Goal: Use online tool/utility: Utilize a website feature to perform a specific function

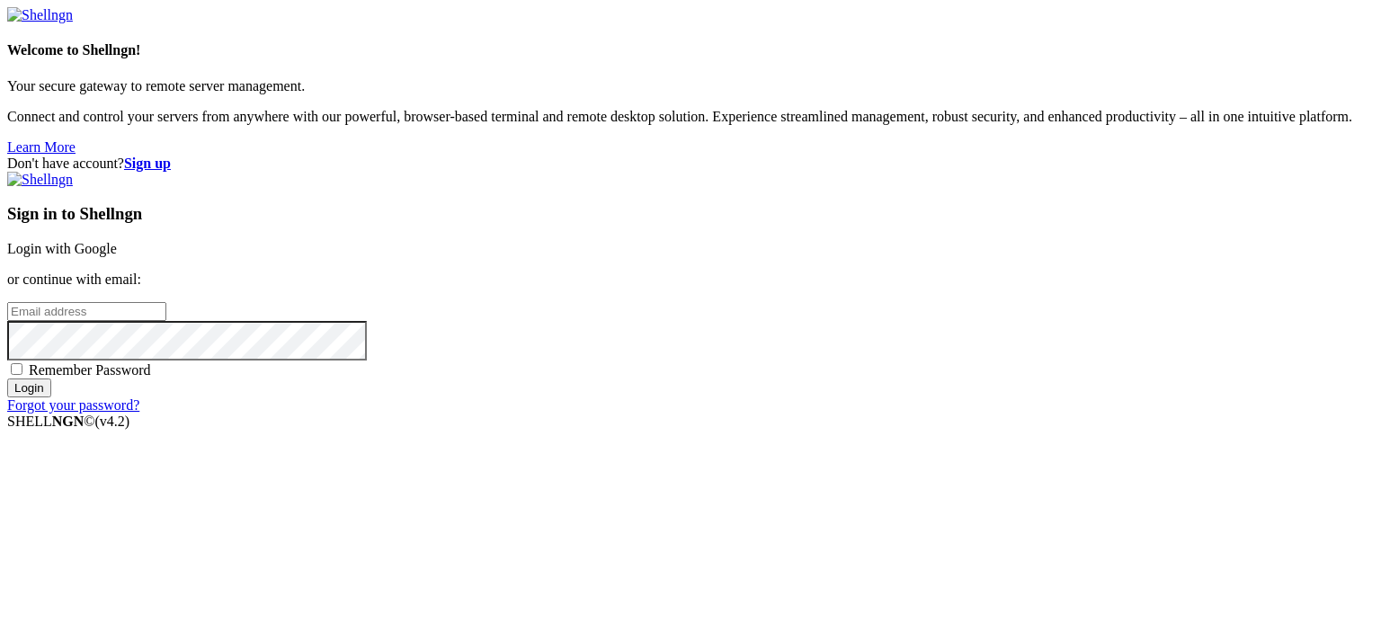
click at [764, 241] on div "Sign in to Shellngn Login with Google or continue with email: Remember Password…" at bounding box center [690, 293] width 1367 height 242
click at [117, 241] on link "Login with Google" at bounding box center [62, 248] width 110 height 15
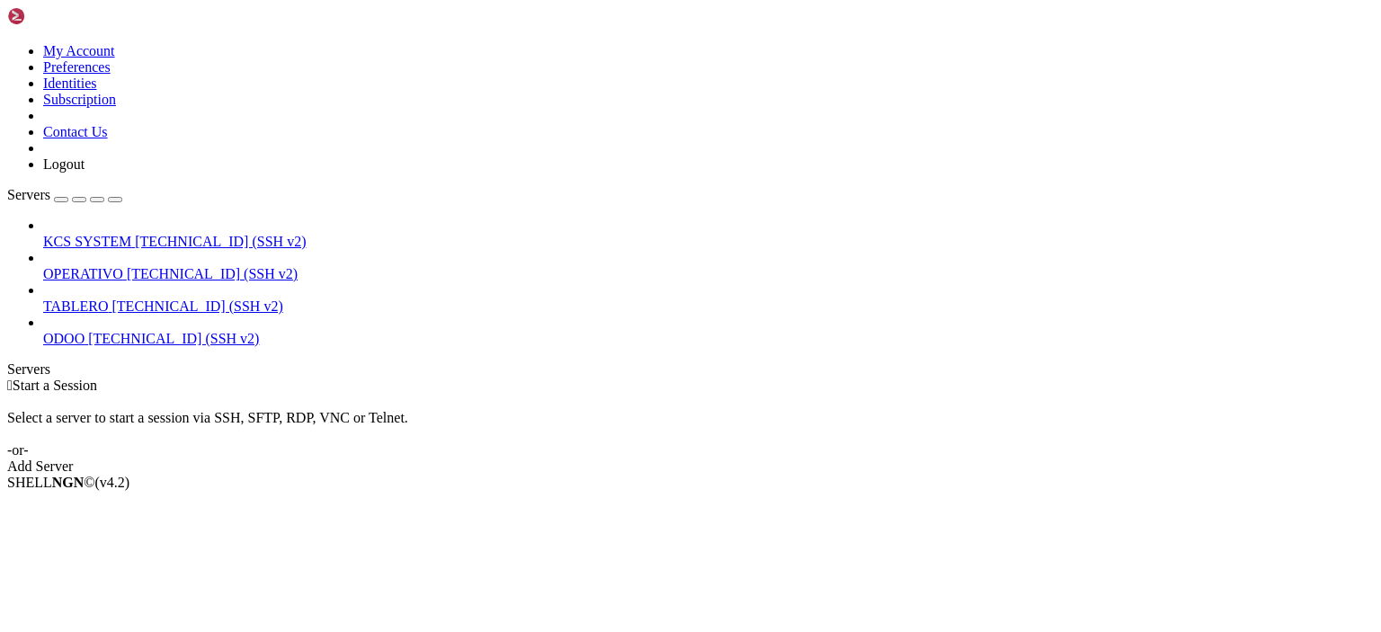
click at [121, 266] on span "OPERATIVO" at bounding box center [83, 273] width 80 height 15
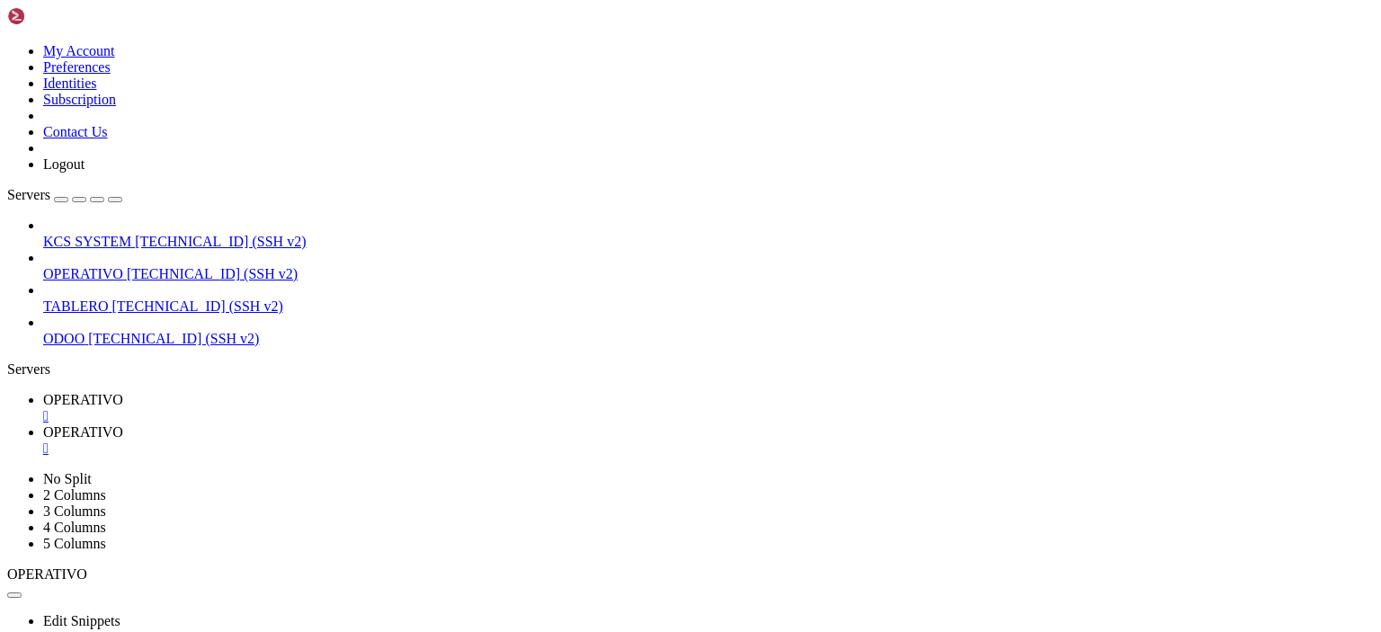
scroll to position [783, 0]
click at [135, 512] on span " 50-app-NEW-SYNC" at bounding box center [72, 519] width 125 height 15
type input "/home/ubuntu/50-app-NEW-SYNC"
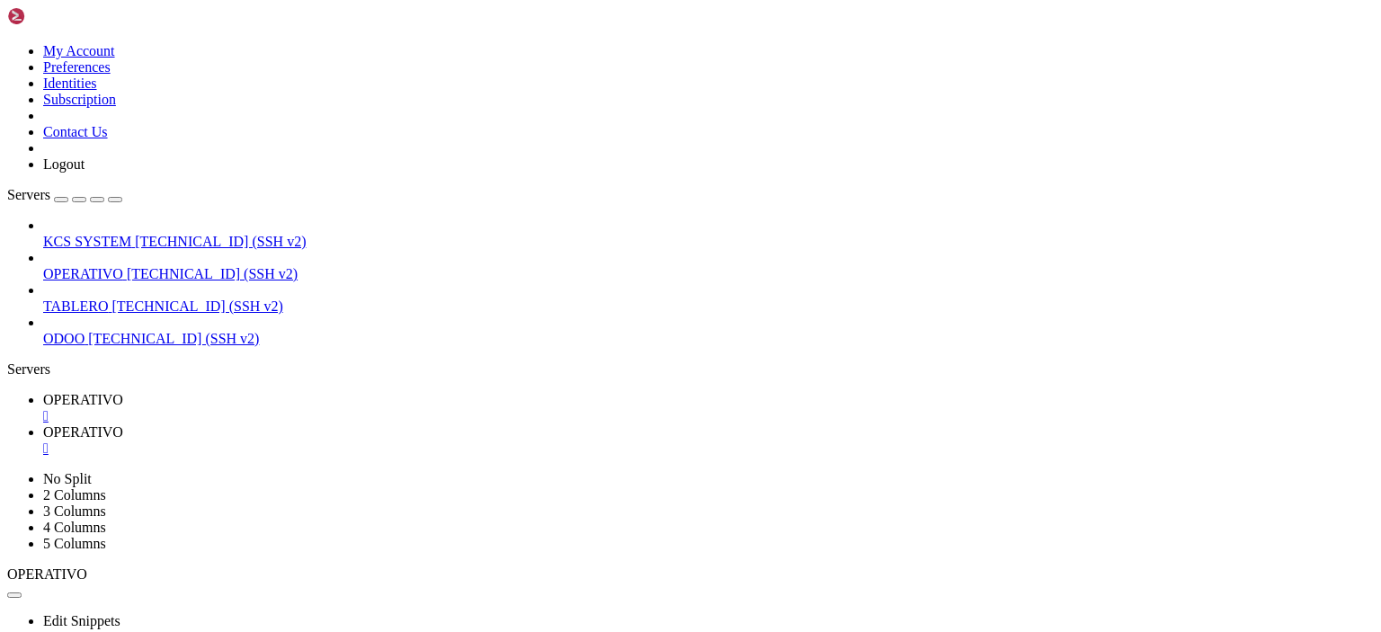
type textarea "[DOMAIN_NAME]("main()")"
